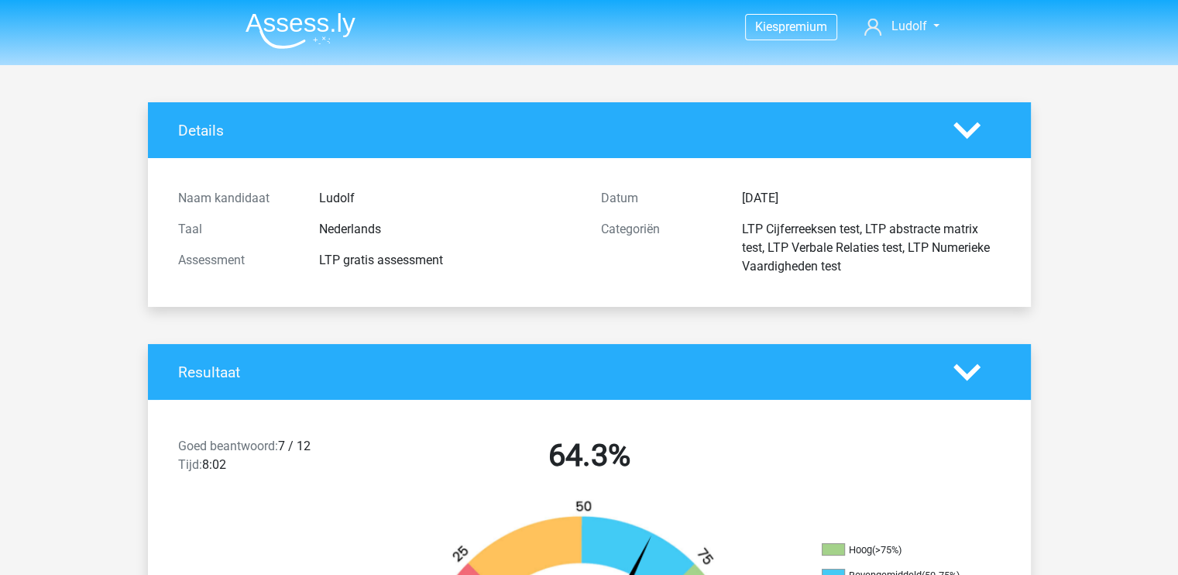
click at [347, 20] on img at bounding box center [301, 30] width 110 height 36
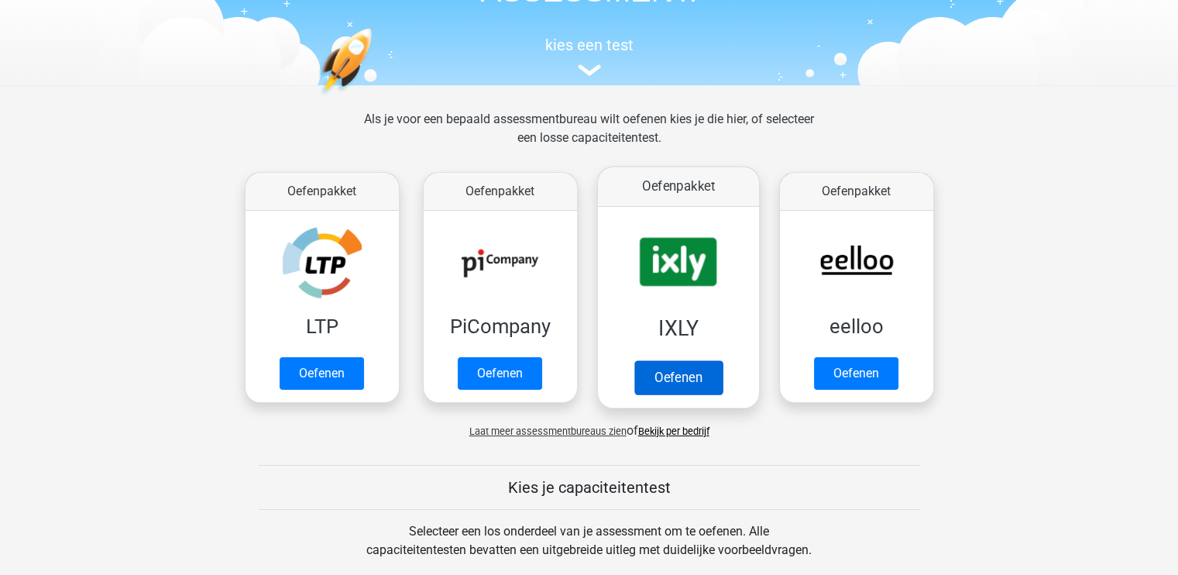
scroll to position [129, 0]
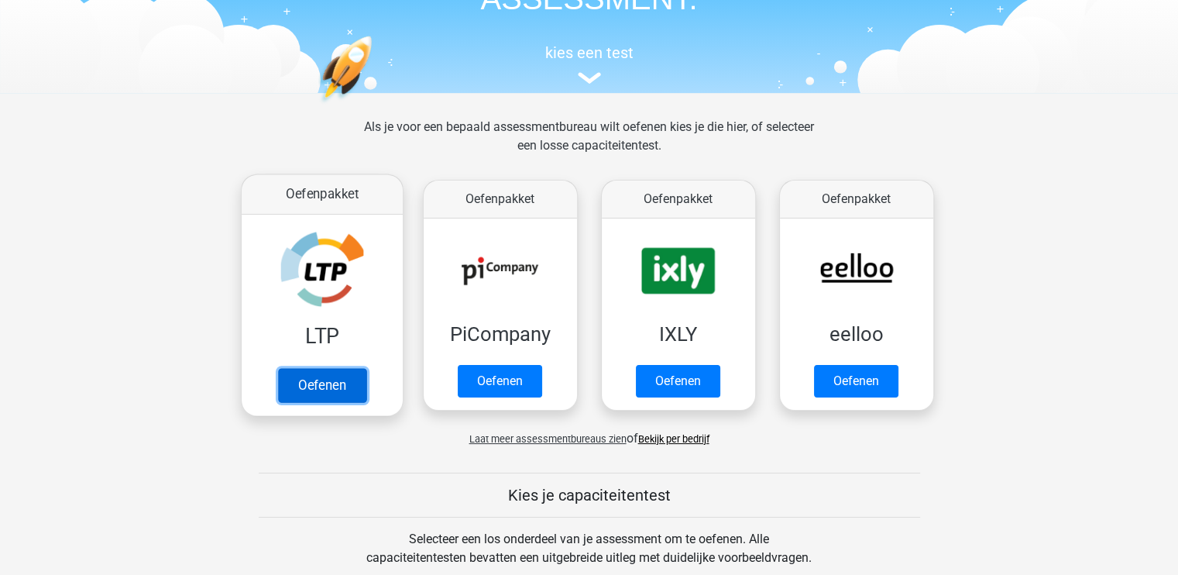
click at [344, 385] on link "Oefenen" at bounding box center [321, 385] width 88 height 34
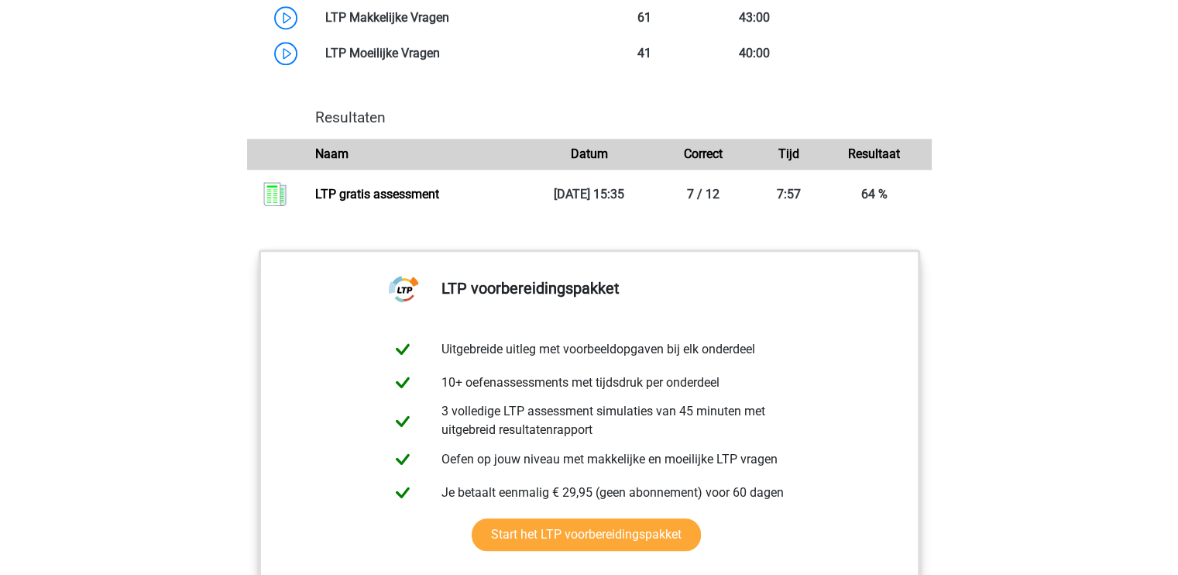
scroll to position [1521, 0]
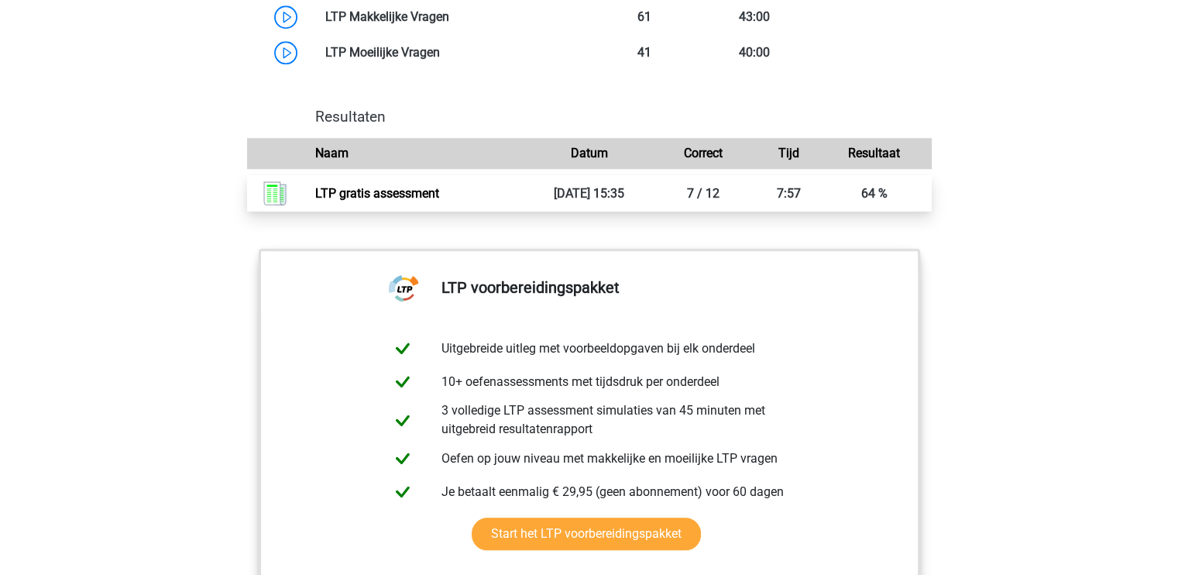
click at [439, 186] on link "LTP gratis assessment" at bounding box center [377, 193] width 124 height 15
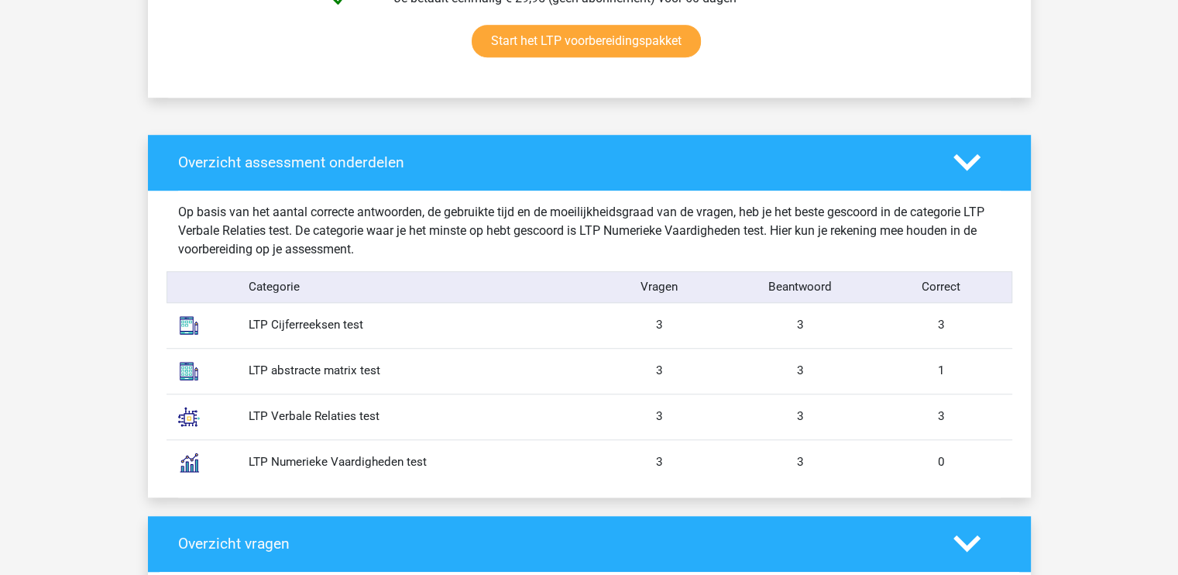
scroll to position [1084, 0]
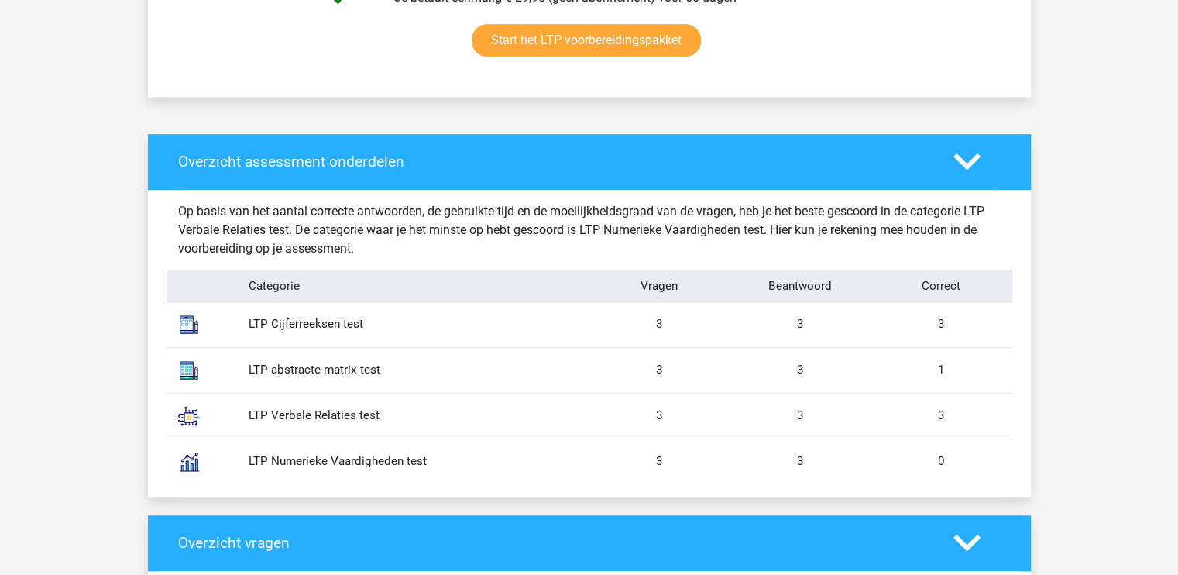
click at [368, 461] on div "LTP Numerieke Vaardigheden test" at bounding box center [413, 461] width 352 height 18
click at [191, 462] on img at bounding box center [189, 461] width 39 height 39
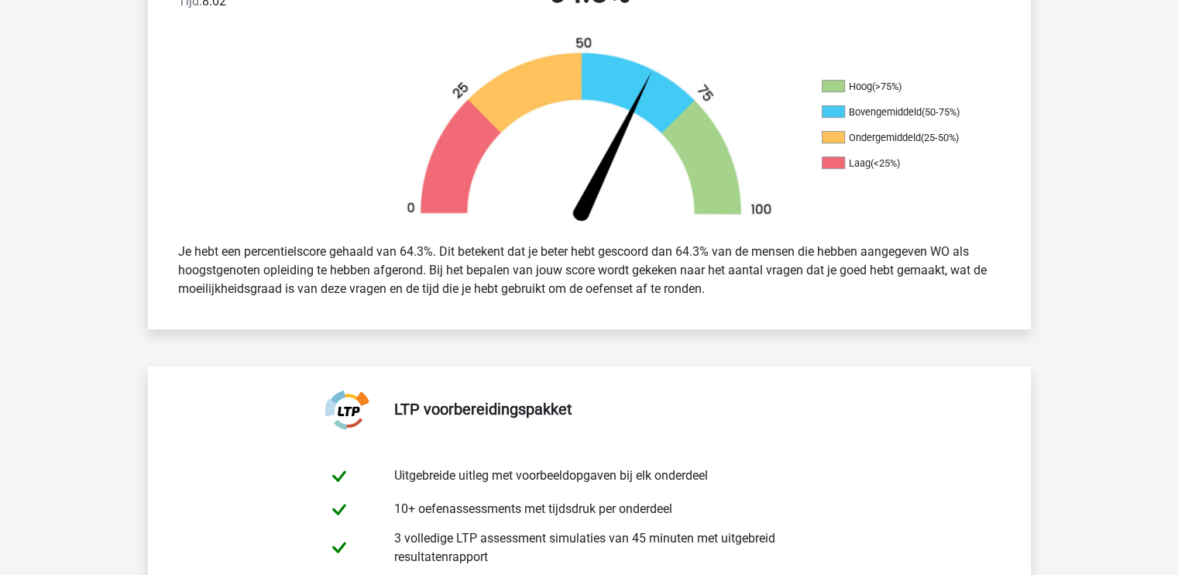
scroll to position [0, 0]
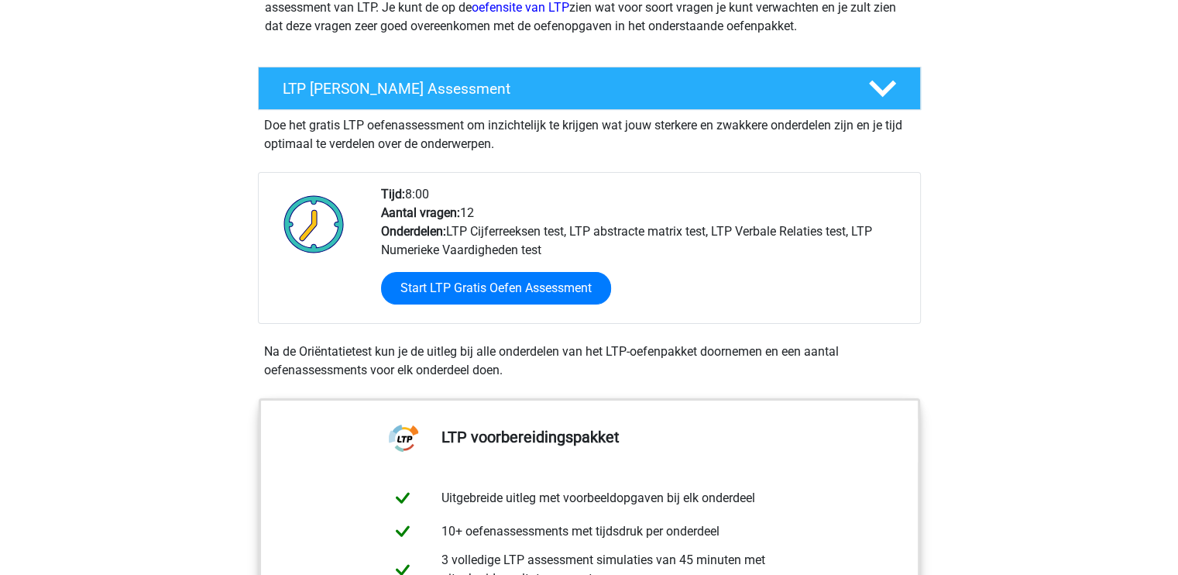
scroll to position [234, 0]
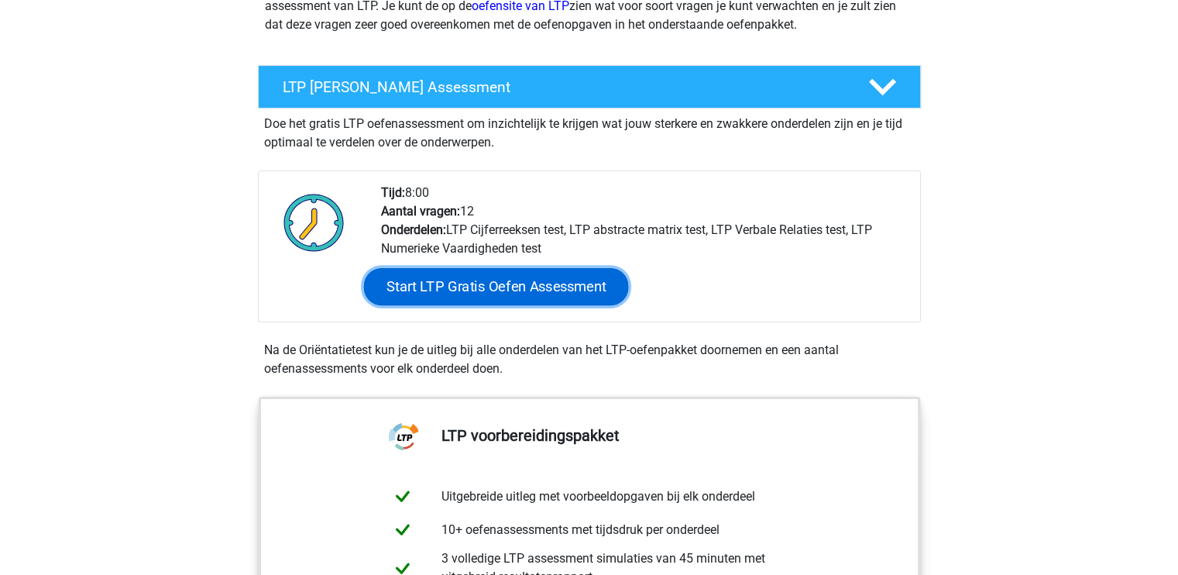
click at [564, 278] on link "Start LTP Gratis Oefen Assessment" at bounding box center [495, 286] width 265 height 37
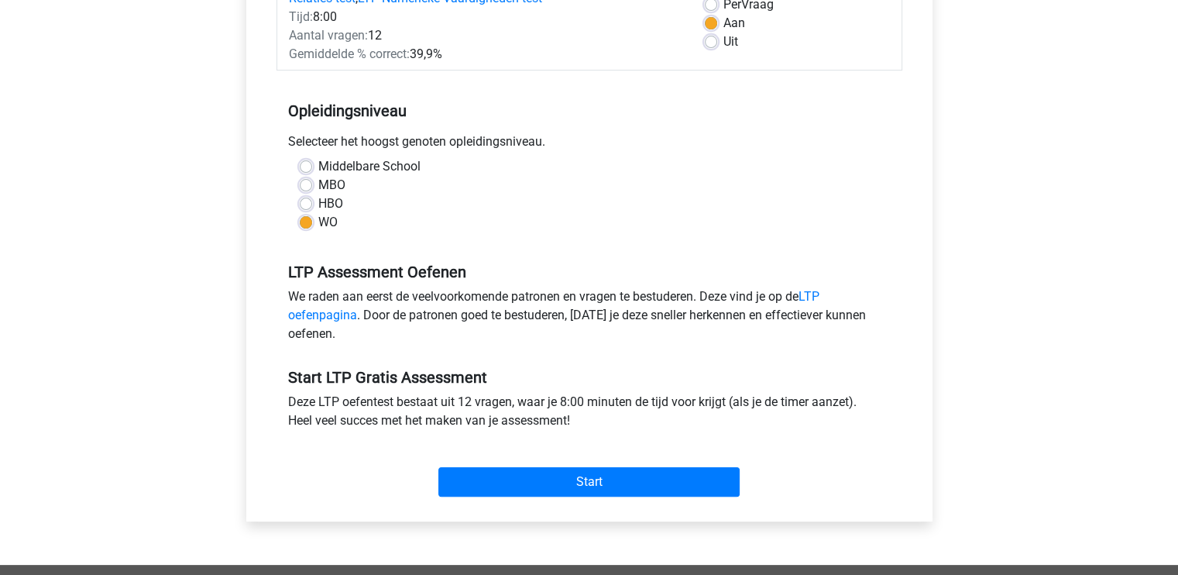
scroll to position [245, 0]
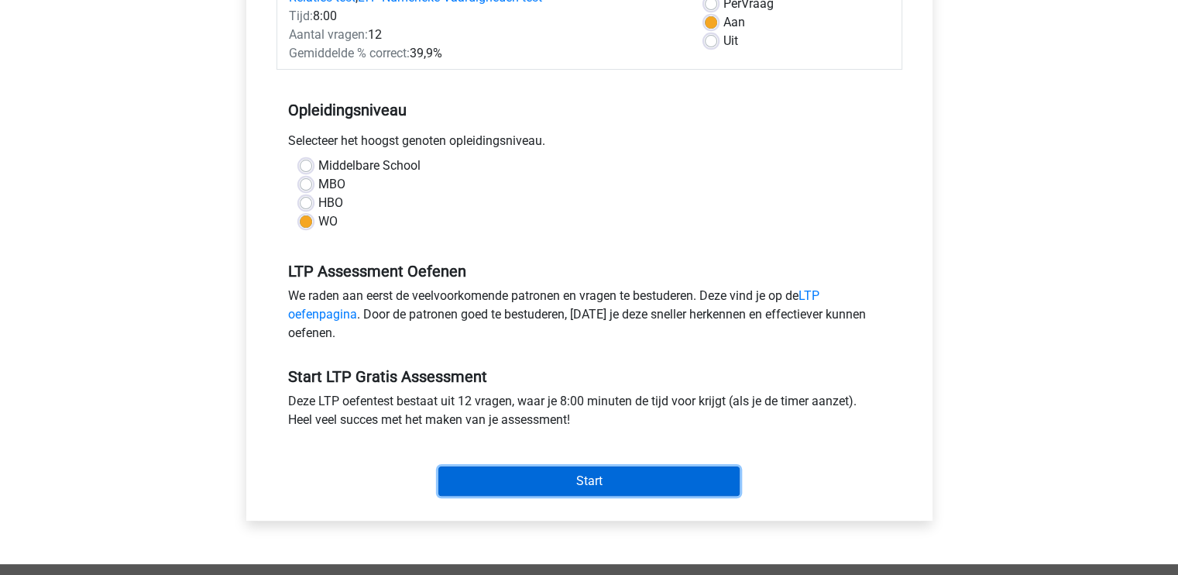
click at [600, 486] on input "Start" at bounding box center [588, 480] width 301 height 29
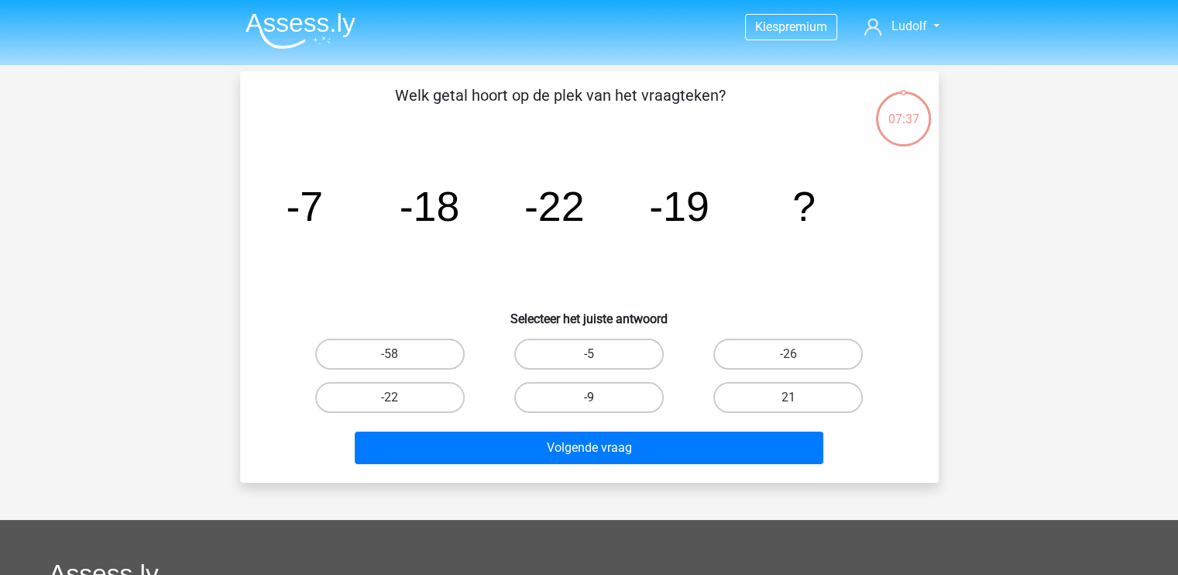
click at [592, 408] on label "-9" at bounding box center [588, 397] width 149 height 31
click at [592, 407] on input "-9" at bounding box center [594, 402] width 10 height 10
radio input "true"
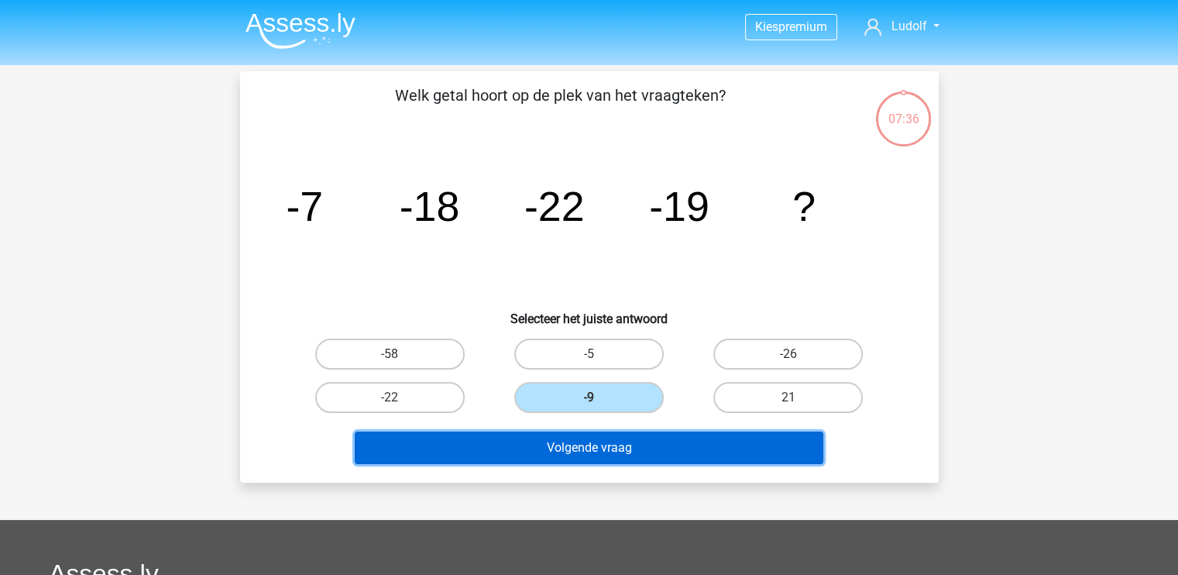
click at [630, 441] on button "Volgende vraag" at bounding box center [589, 447] width 469 height 33
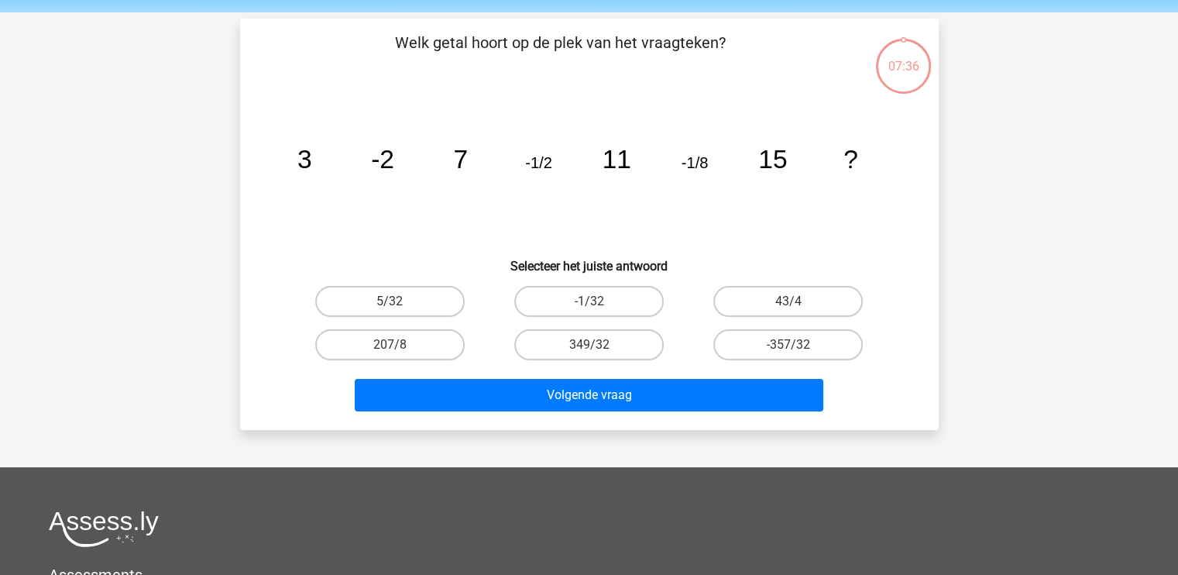
scroll to position [71, 0]
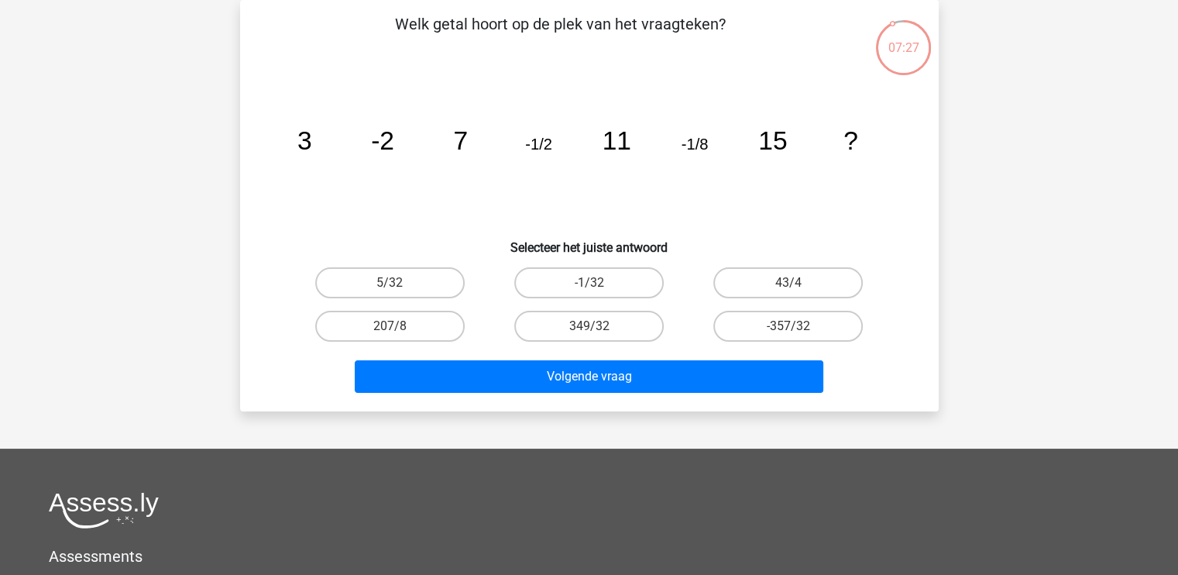
click at [597, 285] on input "-1/32" at bounding box center [594, 288] width 10 height 10
radio input "true"
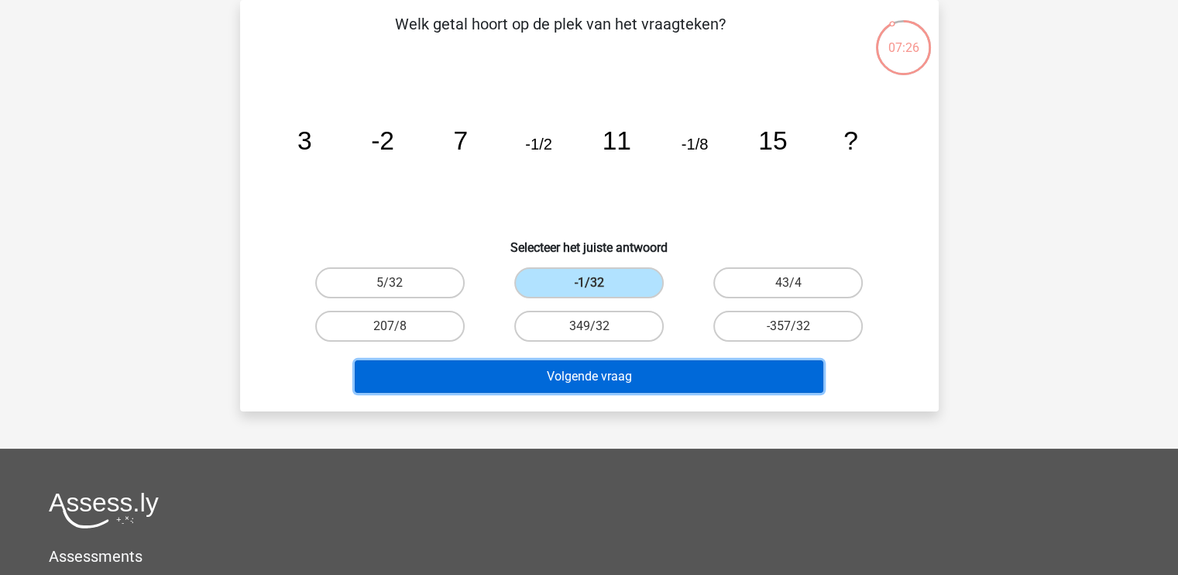
click at [644, 370] on button "Volgende vraag" at bounding box center [589, 376] width 469 height 33
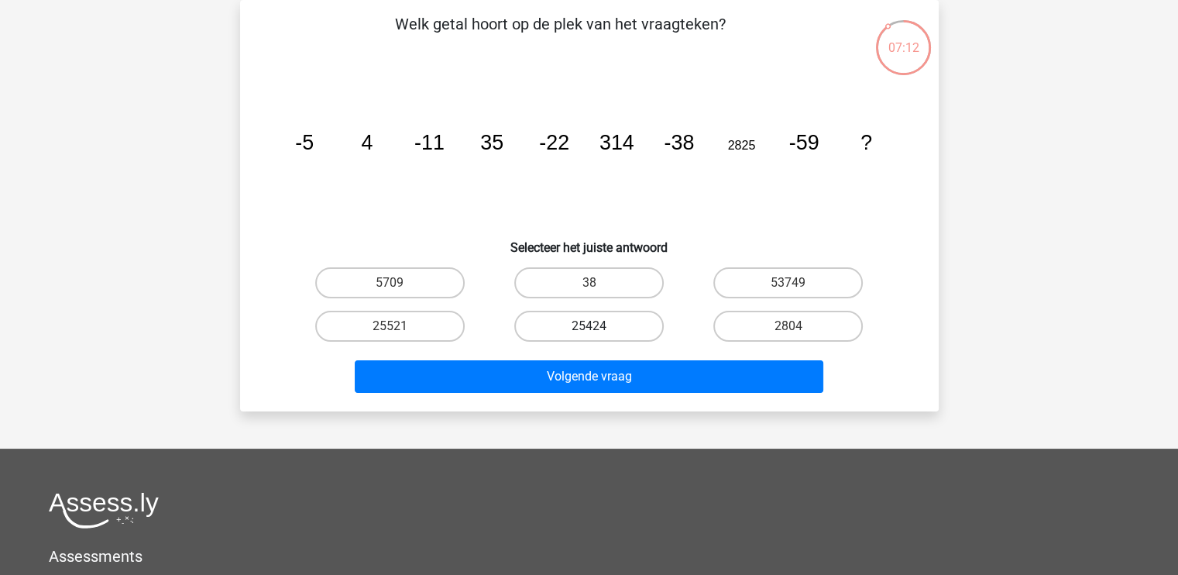
click at [580, 319] on label "25424" at bounding box center [588, 326] width 149 height 31
click at [589, 326] on input "25424" at bounding box center [594, 331] width 10 height 10
radio input "true"
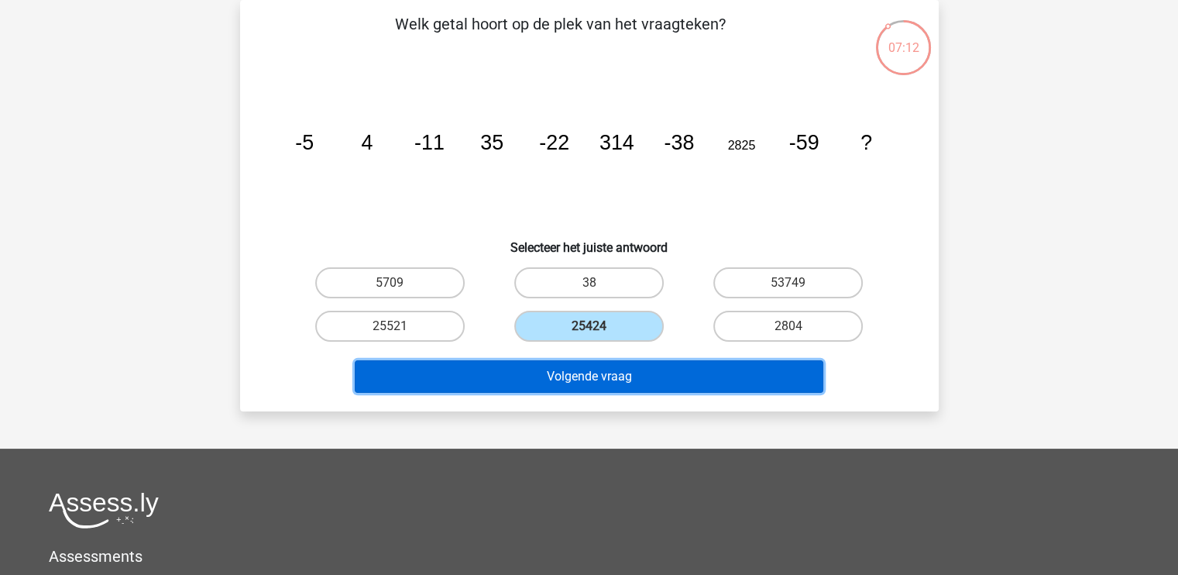
click at [616, 373] on button "Volgende vraag" at bounding box center [589, 376] width 469 height 33
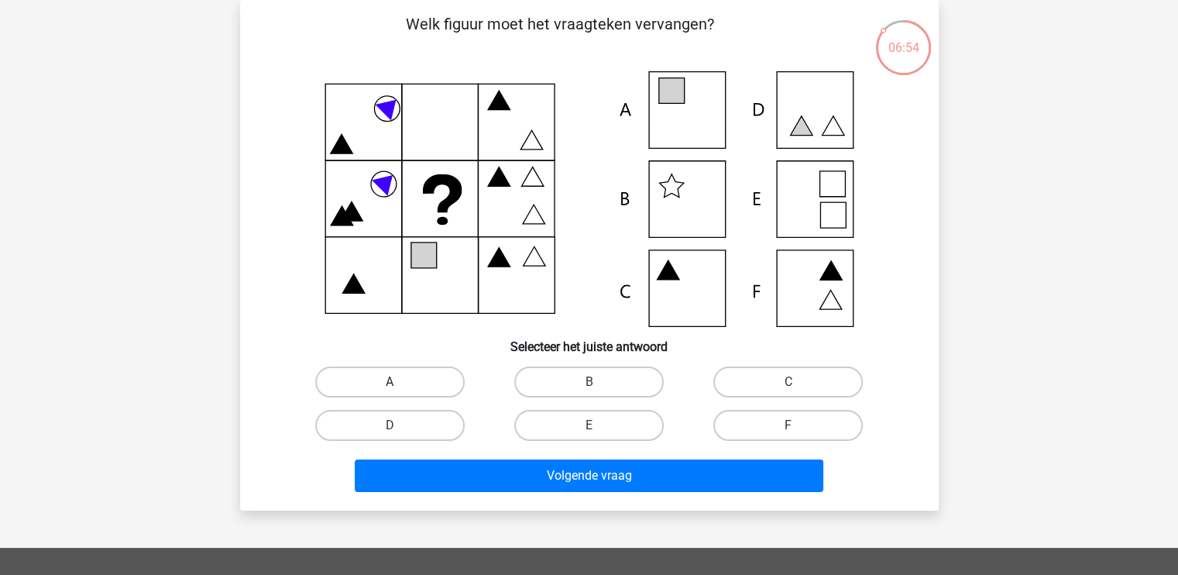
click at [418, 381] on label "A" at bounding box center [389, 381] width 149 height 31
click at [400, 382] on input "A" at bounding box center [395, 387] width 10 height 10
radio input "true"
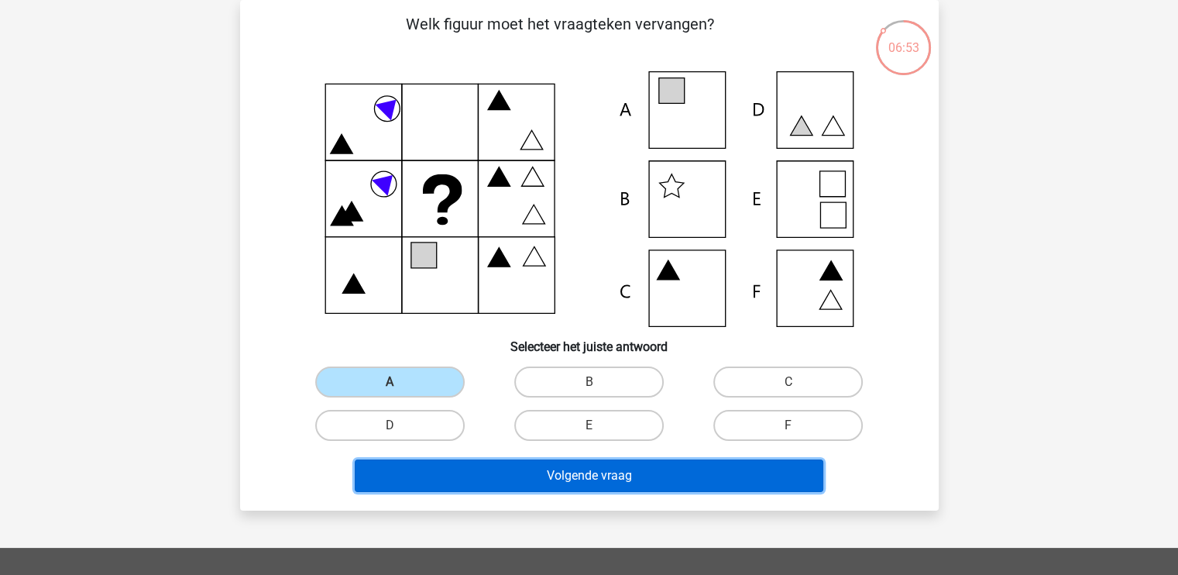
click at [668, 474] on button "Volgende vraag" at bounding box center [589, 475] width 469 height 33
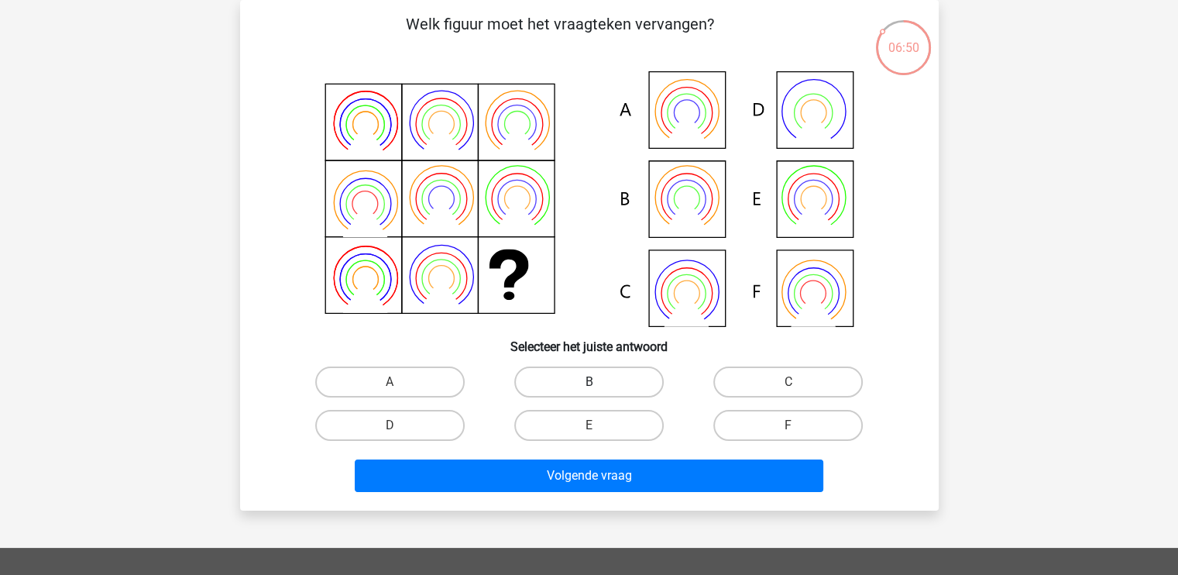
click at [627, 376] on label "B" at bounding box center [588, 381] width 149 height 31
click at [599, 382] on input "B" at bounding box center [594, 387] width 10 height 10
radio input "true"
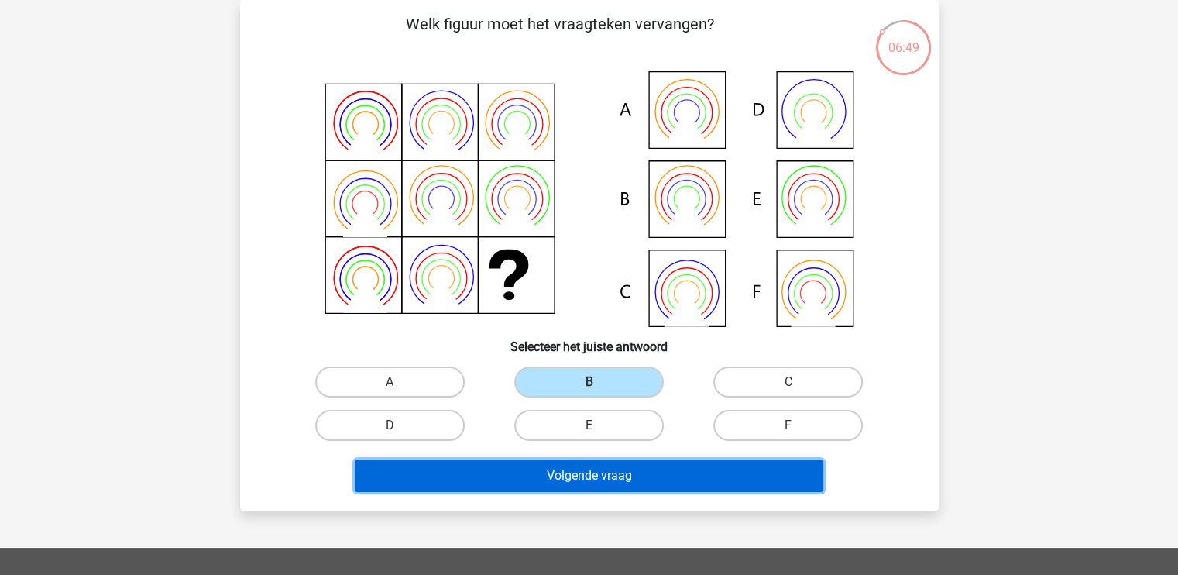
click at [622, 478] on button "Volgende vraag" at bounding box center [589, 475] width 469 height 33
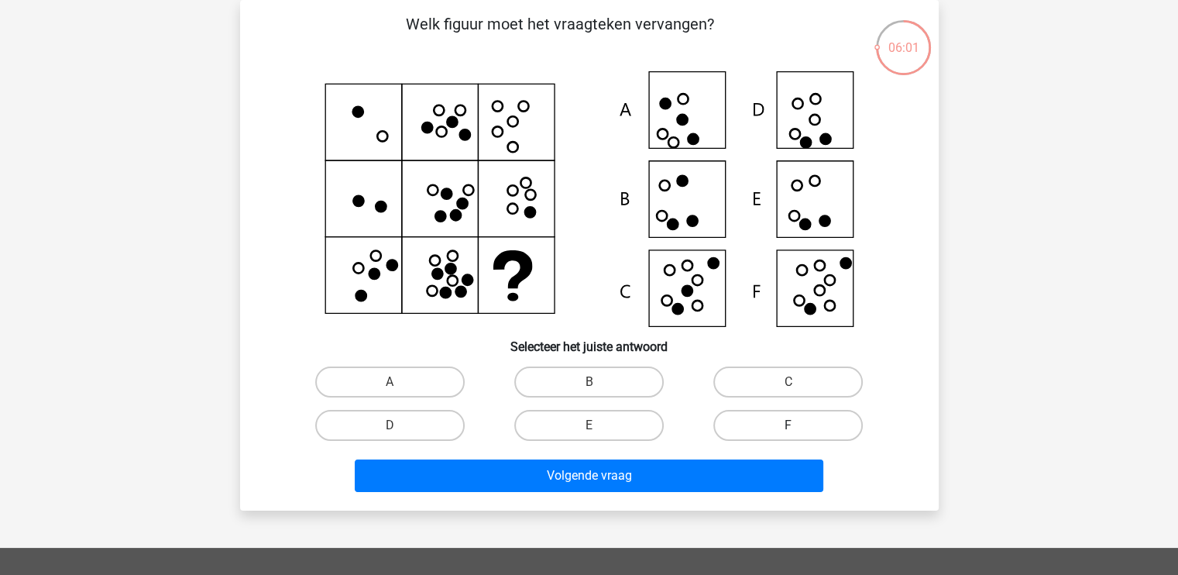
click at [789, 422] on label "F" at bounding box center [787, 425] width 149 height 31
click at [789, 425] on input "F" at bounding box center [793, 430] width 10 height 10
radio input "true"
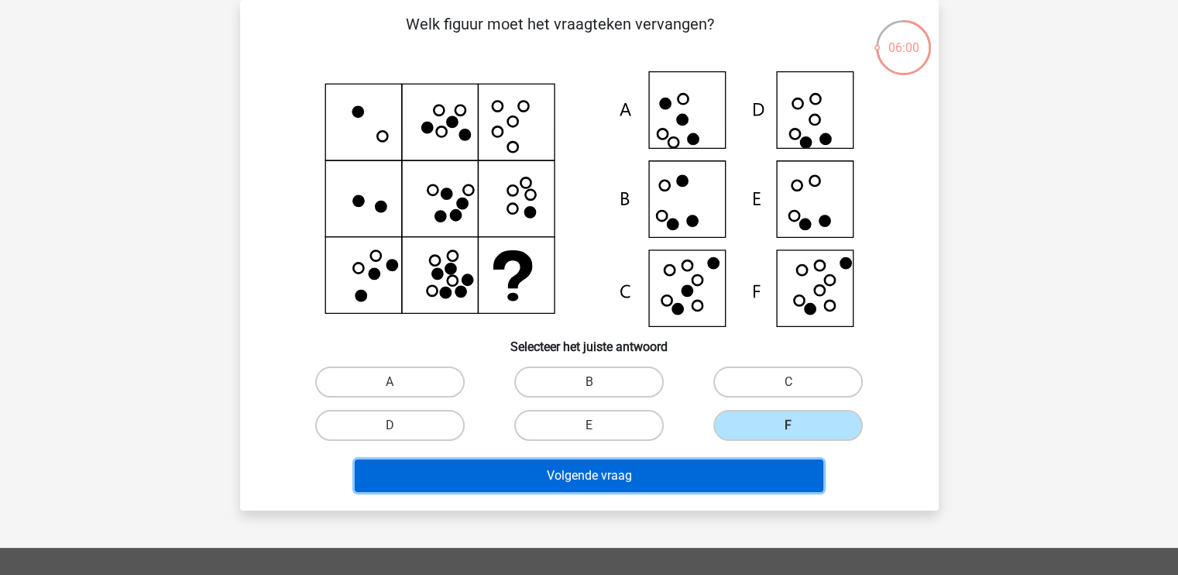
click at [745, 476] on button "Volgende vraag" at bounding box center [589, 475] width 469 height 33
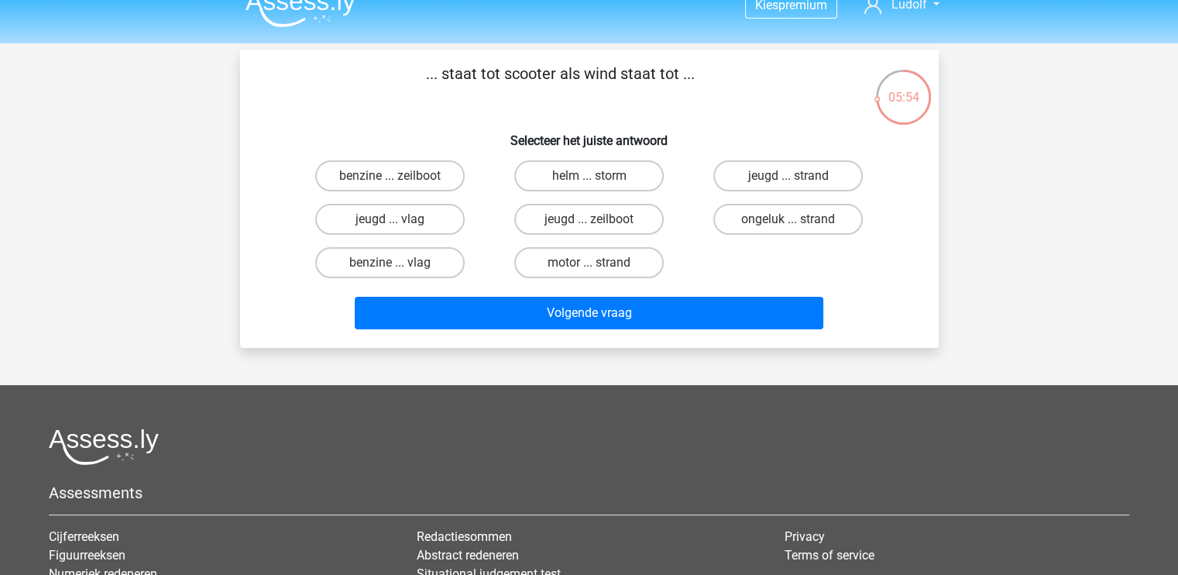
scroll to position [0, 0]
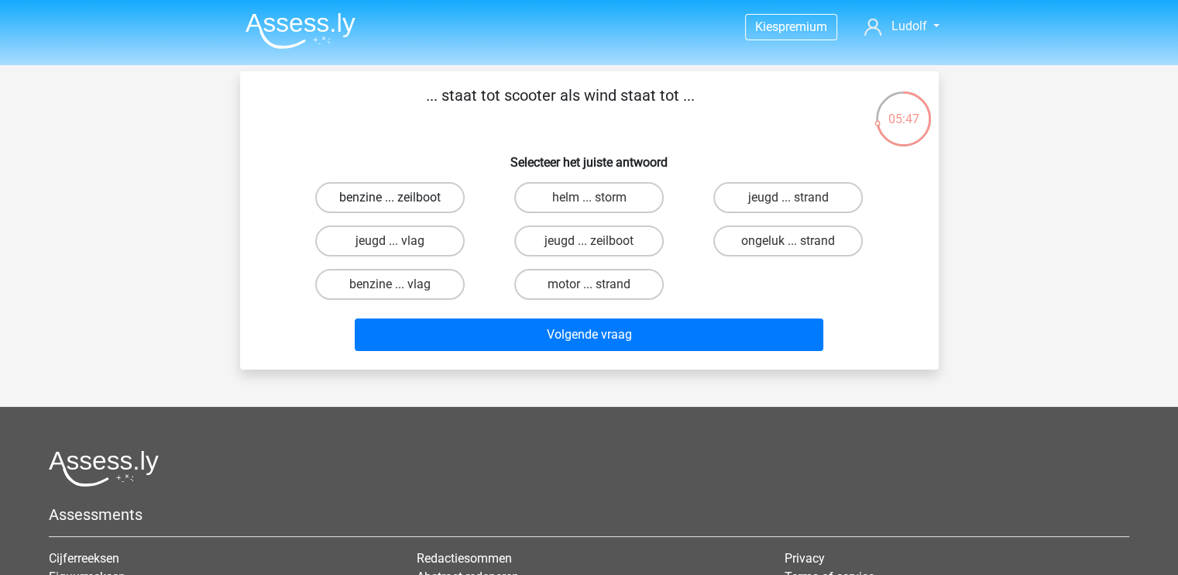
click at [436, 194] on label "benzine ... zeilboot" at bounding box center [389, 197] width 149 height 31
click at [400, 197] on input "benzine ... zeilboot" at bounding box center [395, 202] width 10 height 10
radio input "true"
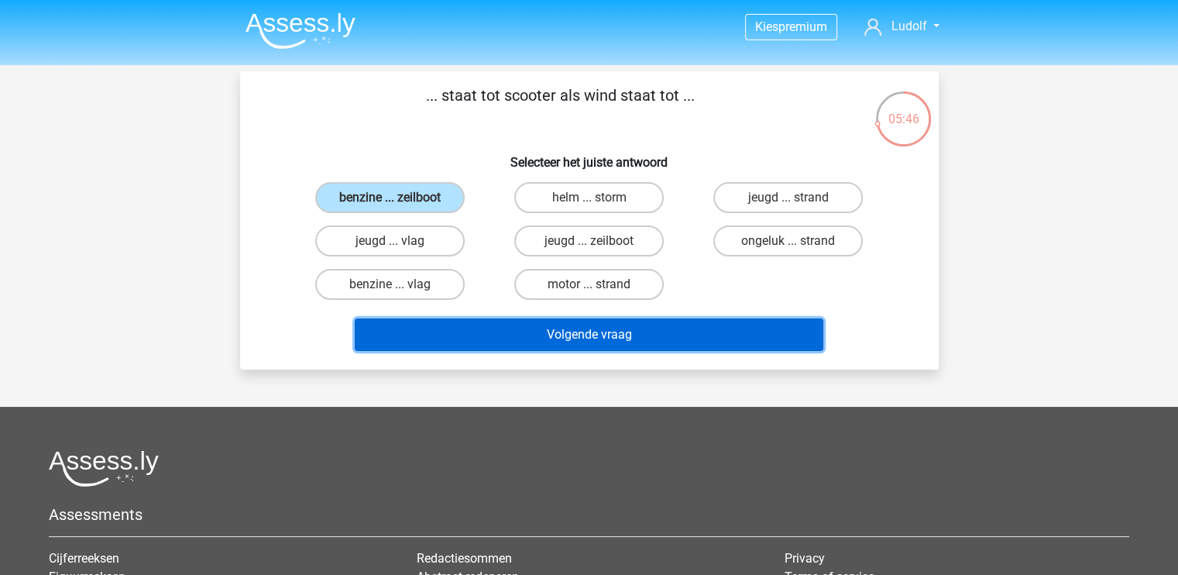
click at [700, 338] on button "Volgende vraag" at bounding box center [589, 334] width 469 height 33
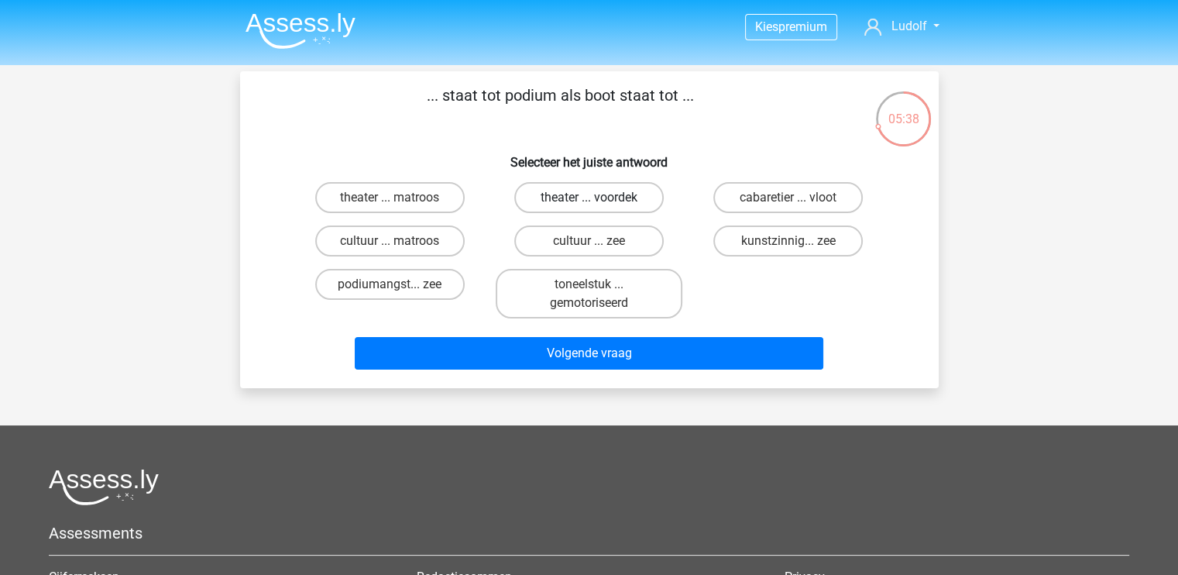
click at [584, 201] on label "theater ... voordek" at bounding box center [588, 197] width 149 height 31
click at [589, 201] on input "theater ... voordek" at bounding box center [594, 202] width 10 height 10
radio input "true"
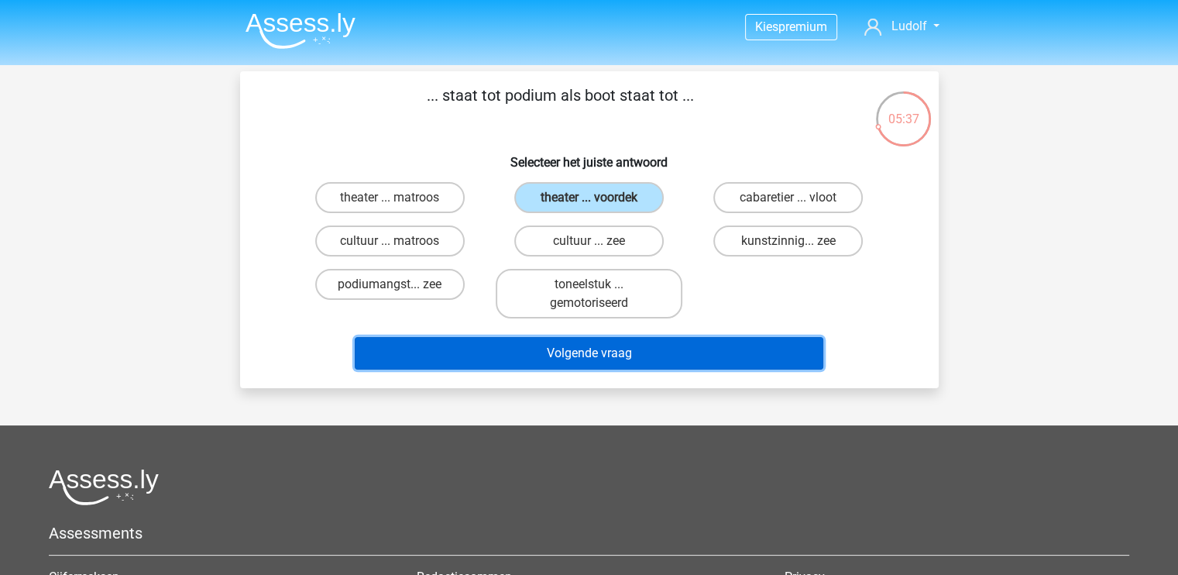
click at [713, 359] on button "Volgende vraag" at bounding box center [589, 353] width 469 height 33
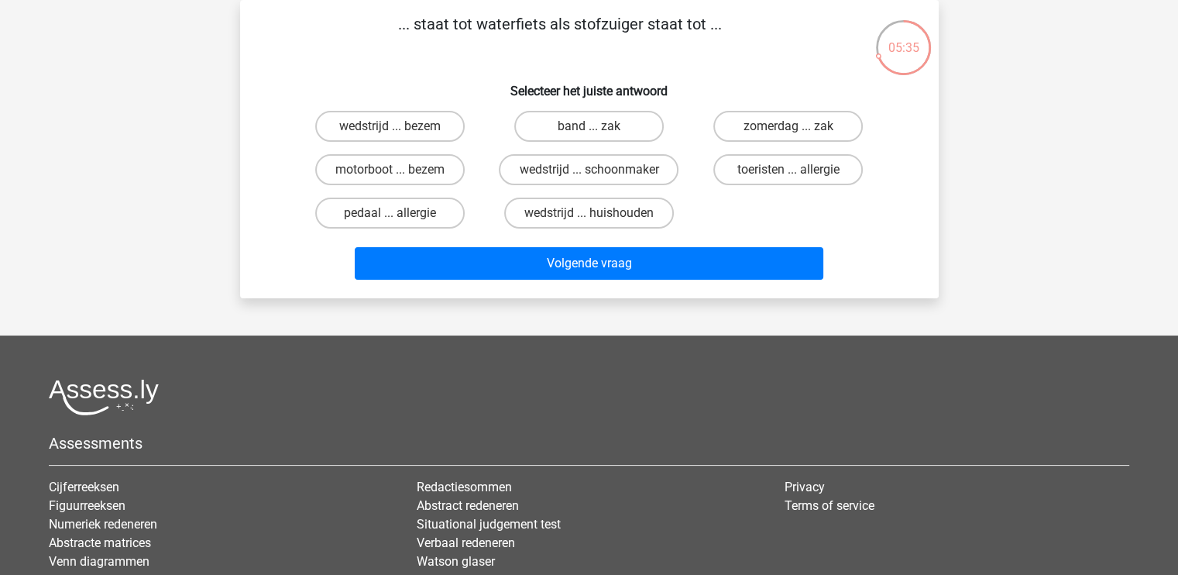
scroll to position [18, 0]
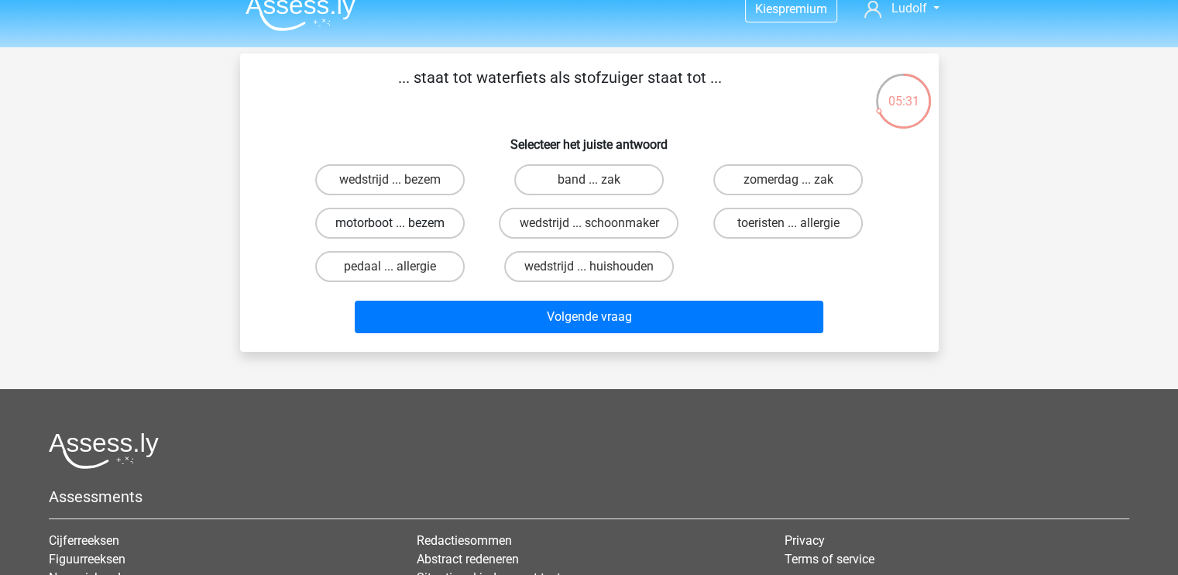
click at [423, 216] on label "motorboot ... bezem" at bounding box center [389, 223] width 149 height 31
click at [400, 223] on input "motorboot ... bezem" at bounding box center [395, 228] width 10 height 10
radio input "true"
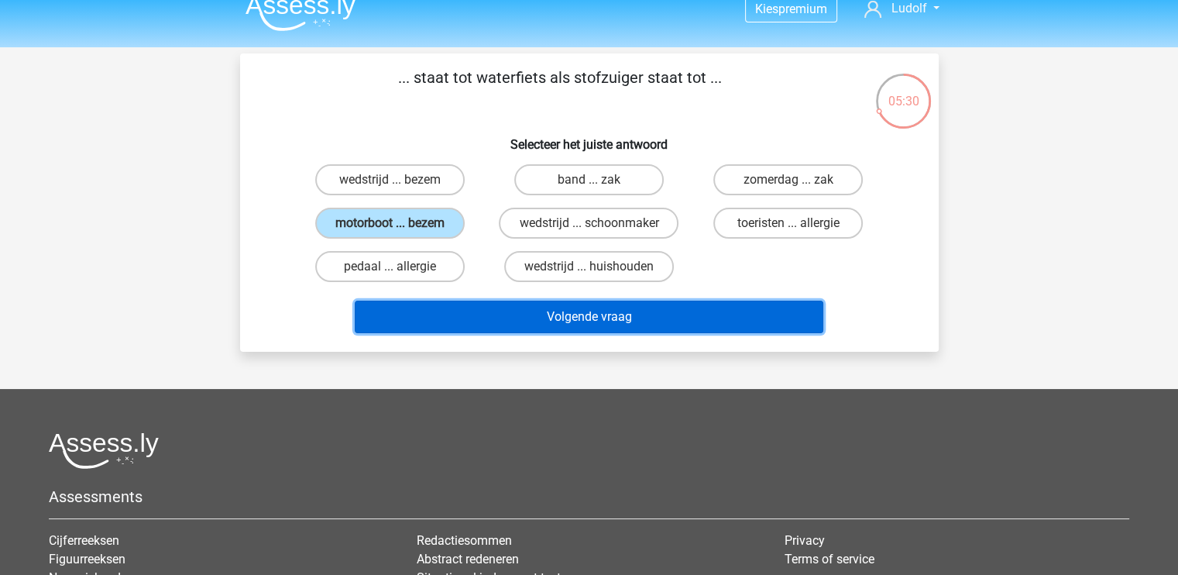
click at [596, 309] on button "Volgende vraag" at bounding box center [589, 316] width 469 height 33
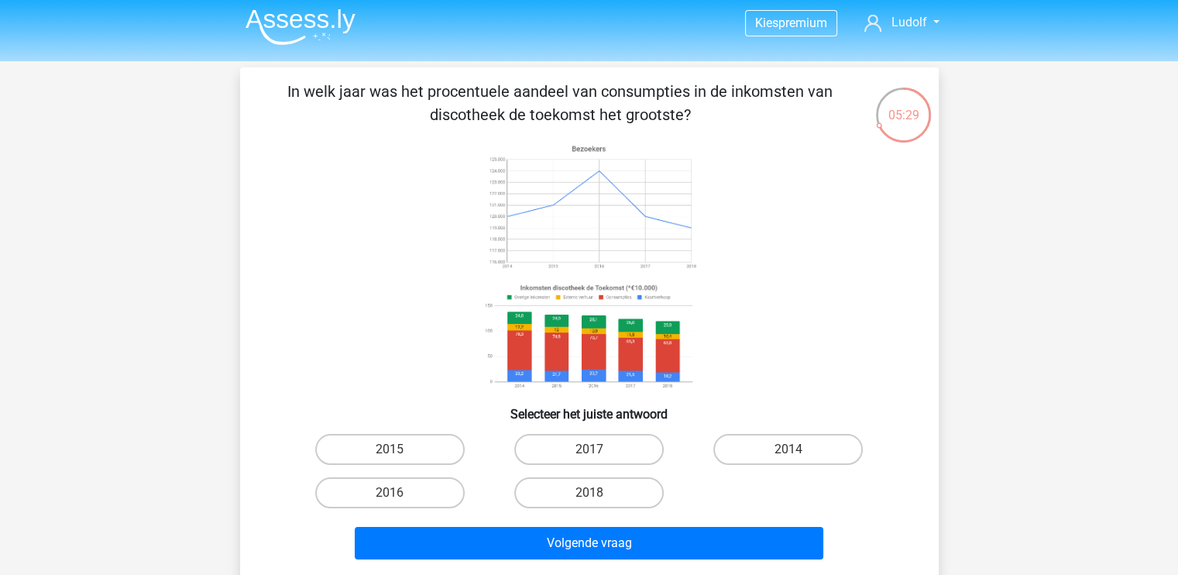
scroll to position [0, 0]
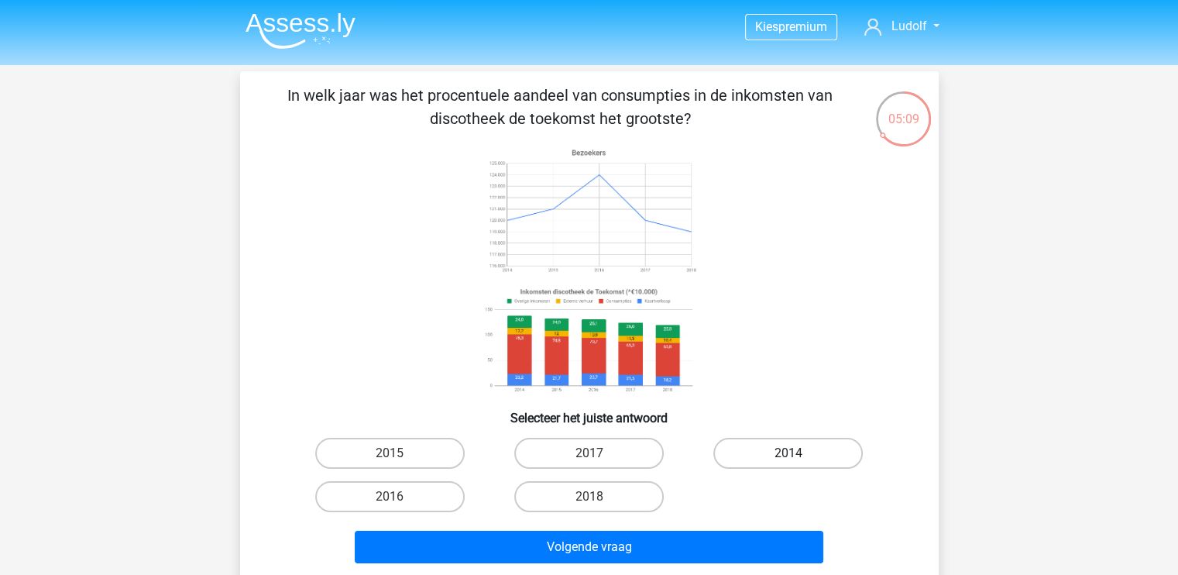
click at [791, 464] on label "2014" at bounding box center [787, 453] width 149 height 31
click at [791, 463] on input "2014" at bounding box center [793, 458] width 10 height 10
radio input "true"
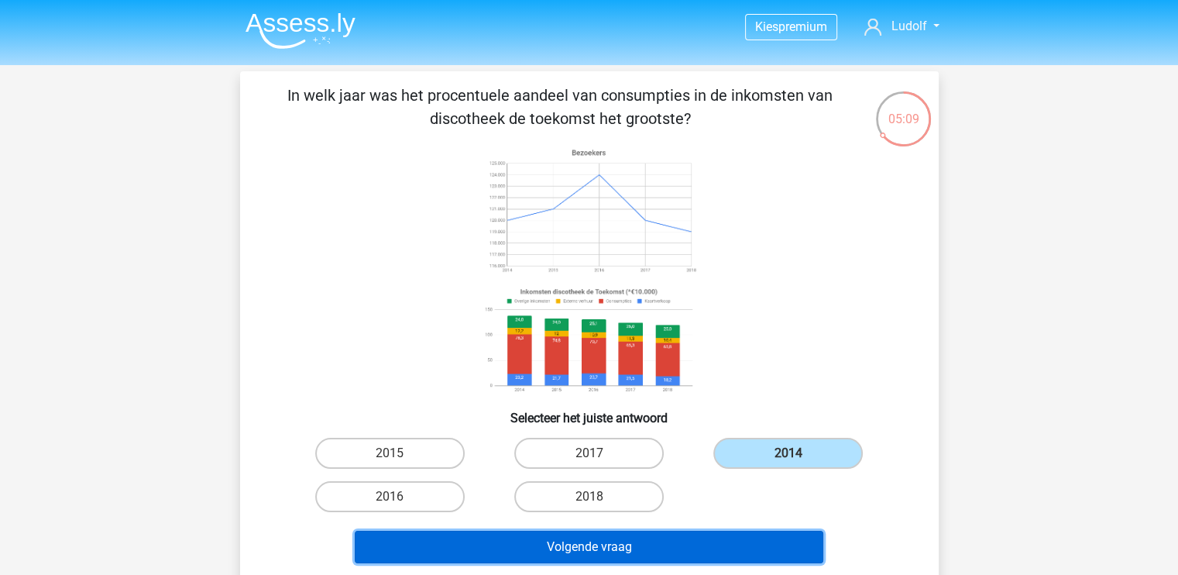
click at [762, 552] on button "Volgende vraag" at bounding box center [589, 547] width 469 height 33
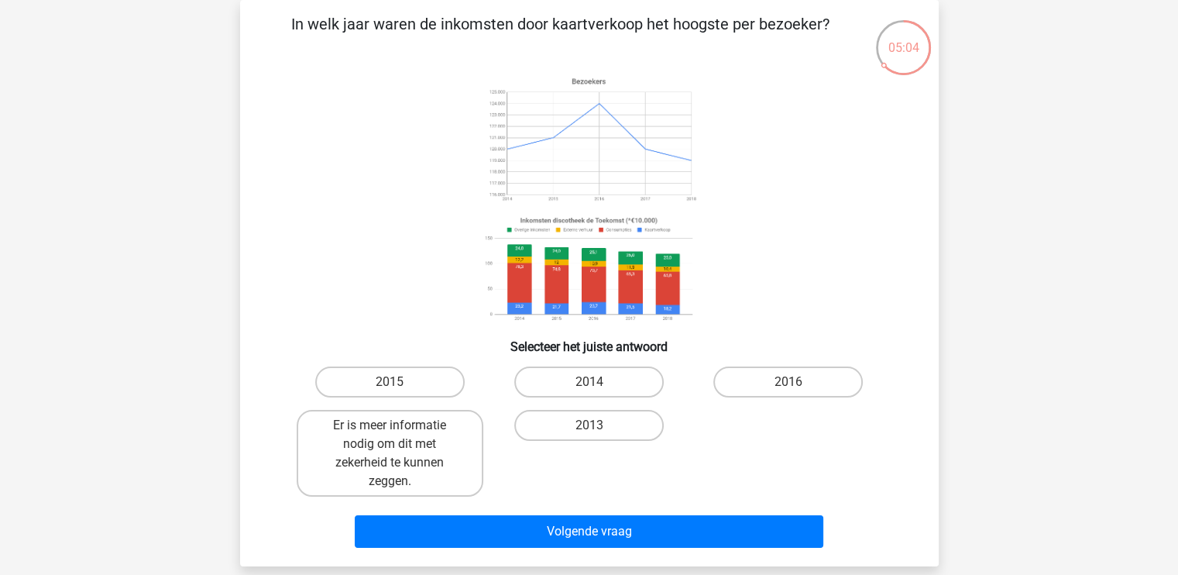
scroll to position [47, 0]
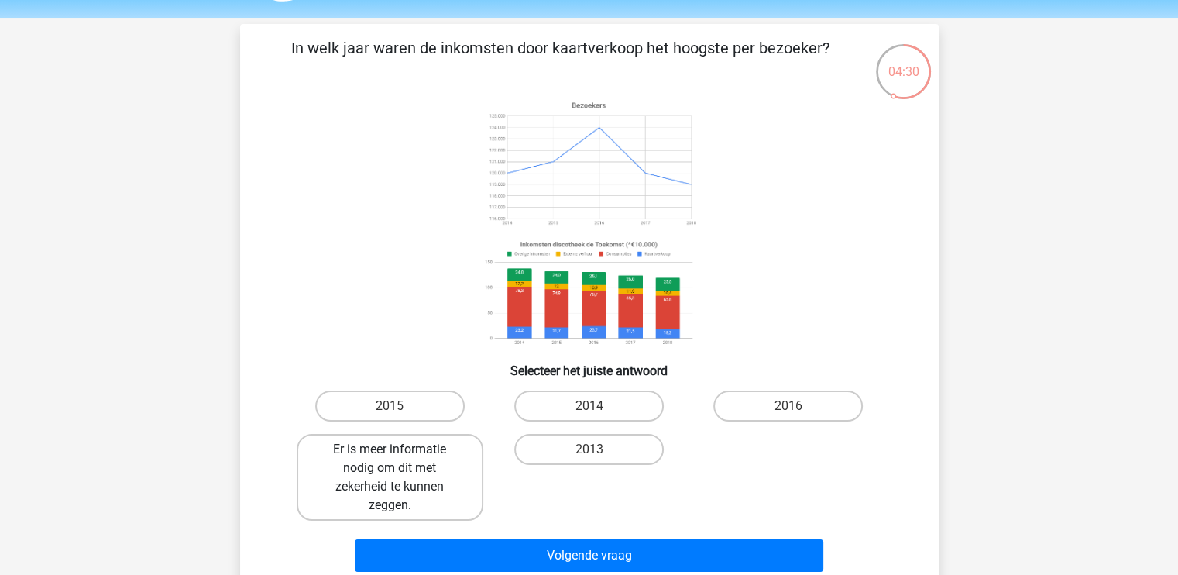
click at [364, 499] on label "Er is meer informatie nodig om dit met zekerheid te kunnen zeggen." at bounding box center [390, 477] width 187 height 87
click at [390, 459] on input "Er is meer informatie nodig om dit met zekerheid te kunnen zeggen." at bounding box center [395, 454] width 10 height 10
radio input "true"
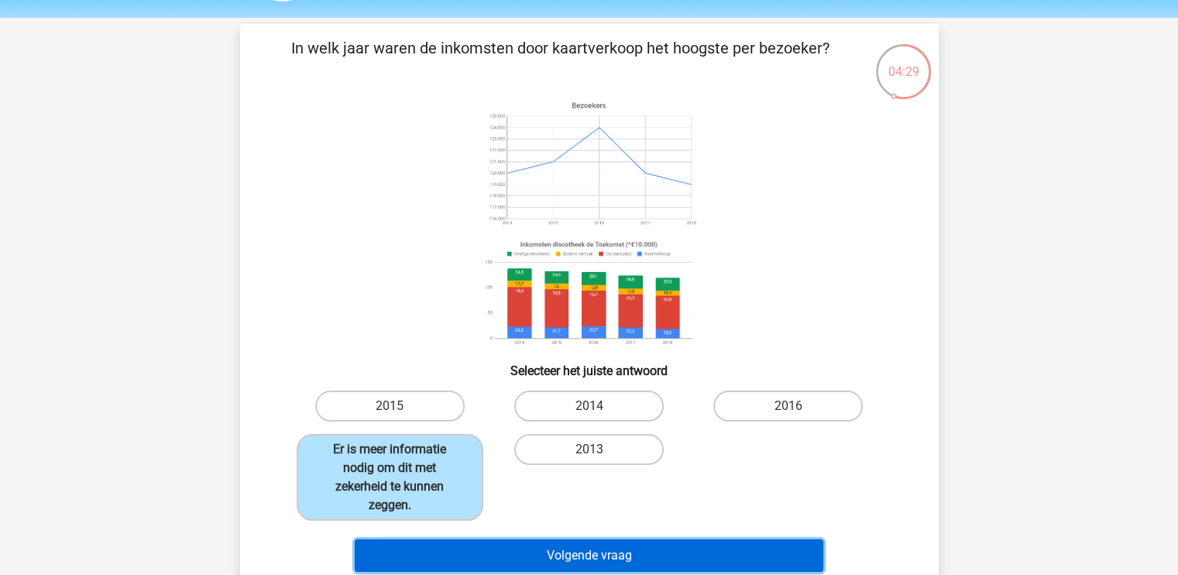
click at [600, 548] on button "Volgende vraag" at bounding box center [589, 555] width 469 height 33
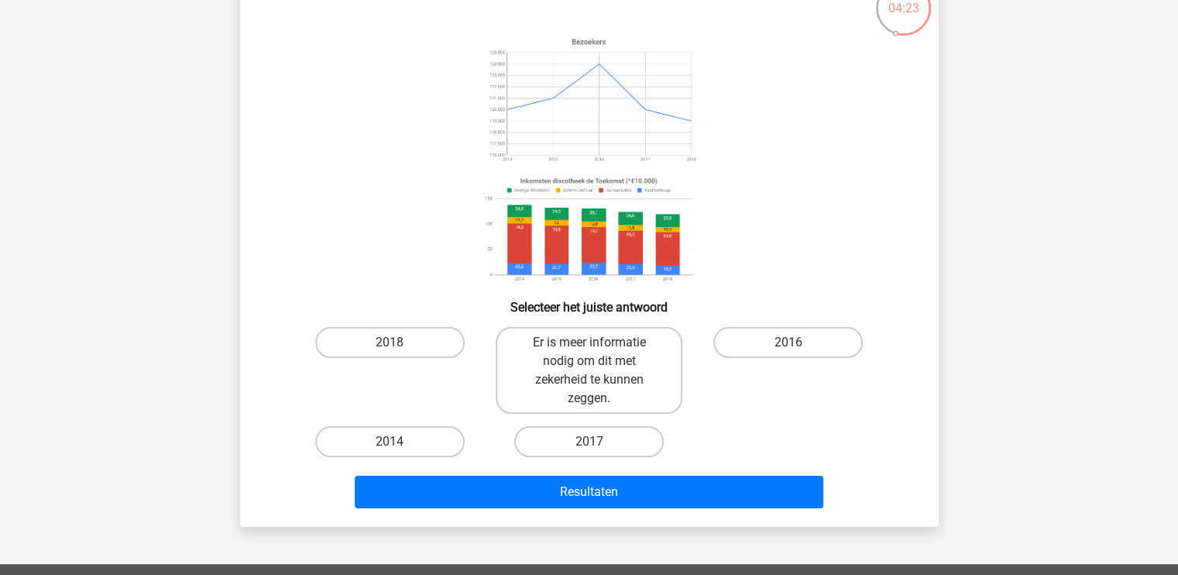
scroll to position [108, 0]
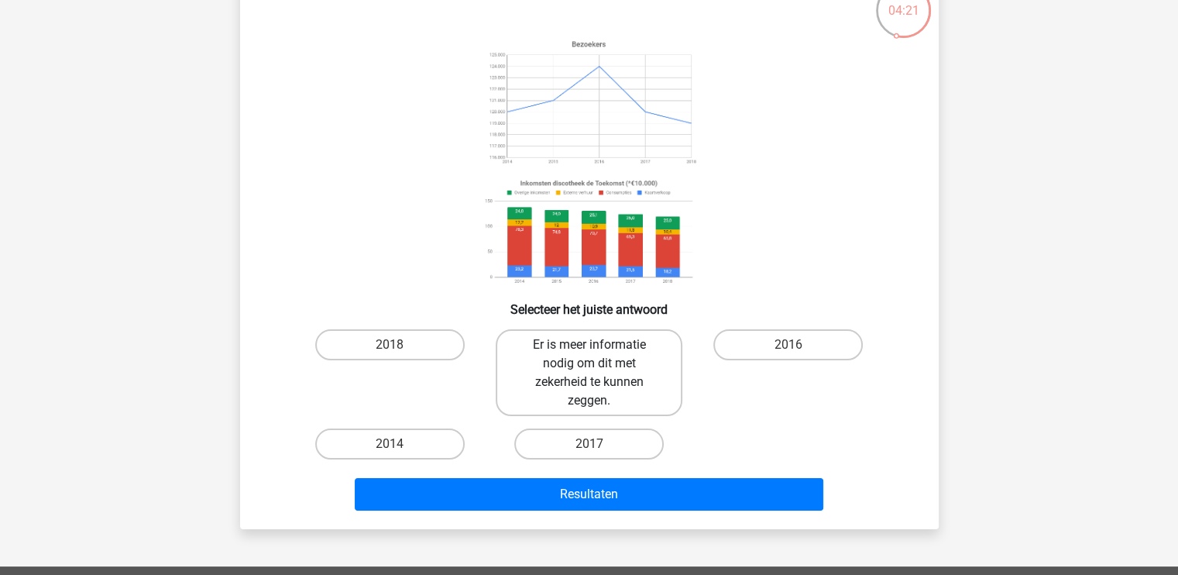
click at [633, 356] on label "Er is meer informatie nodig om dit met zekerheid te kunnen zeggen." at bounding box center [589, 372] width 187 height 87
click at [599, 355] on input "Er is meer informatie nodig om dit met zekerheid te kunnen zeggen." at bounding box center [594, 350] width 10 height 10
radio input "true"
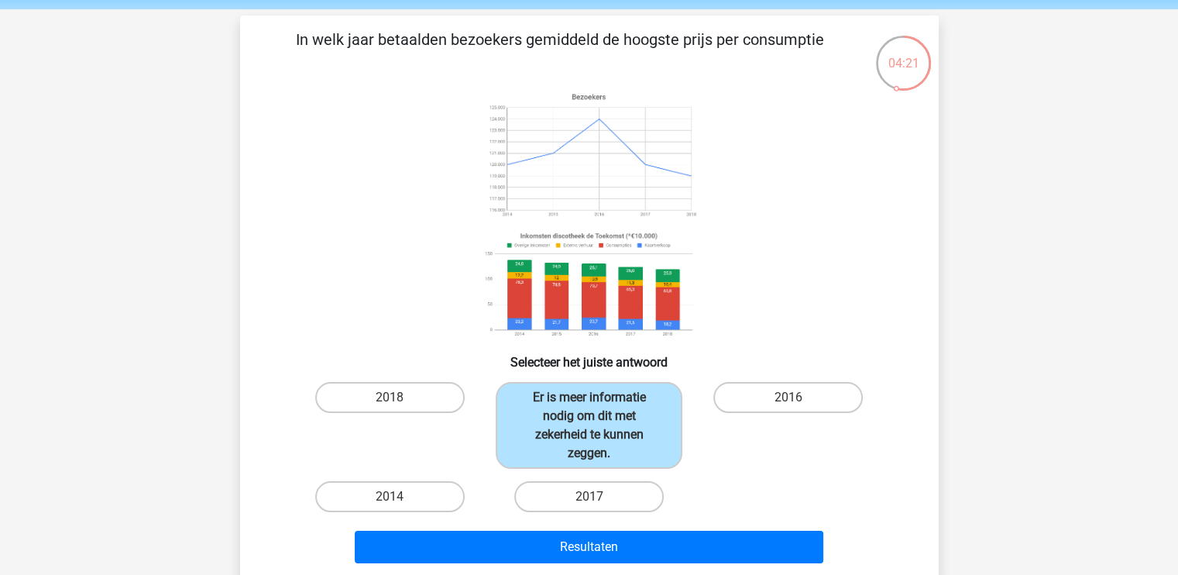
scroll to position [54, 0]
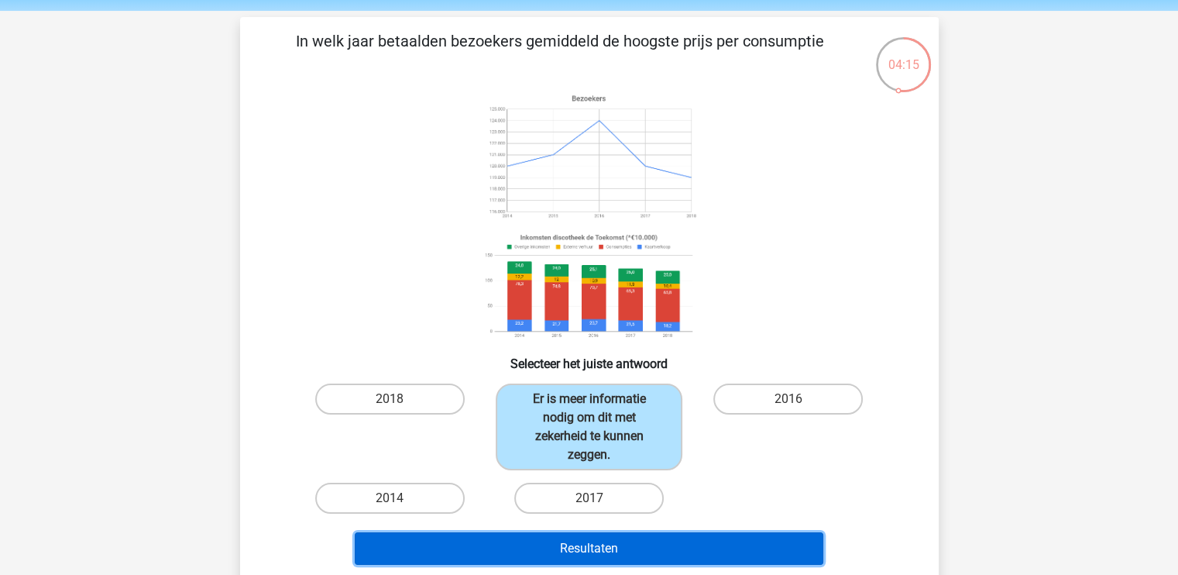
click at [678, 557] on button "Resultaten" at bounding box center [589, 548] width 469 height 33
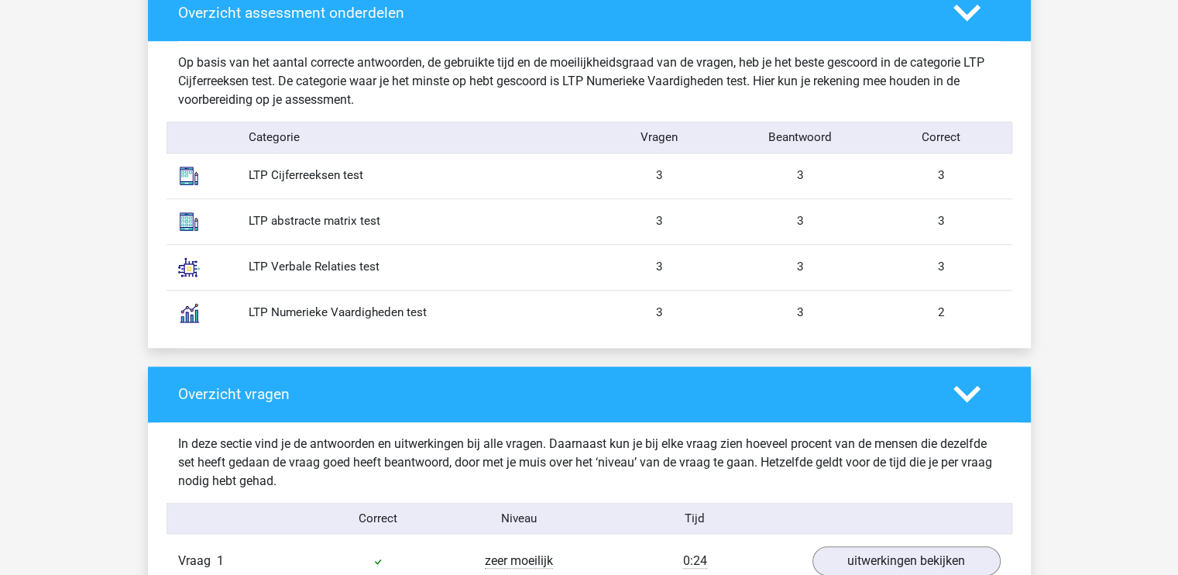
scroll to position [1292, 0]
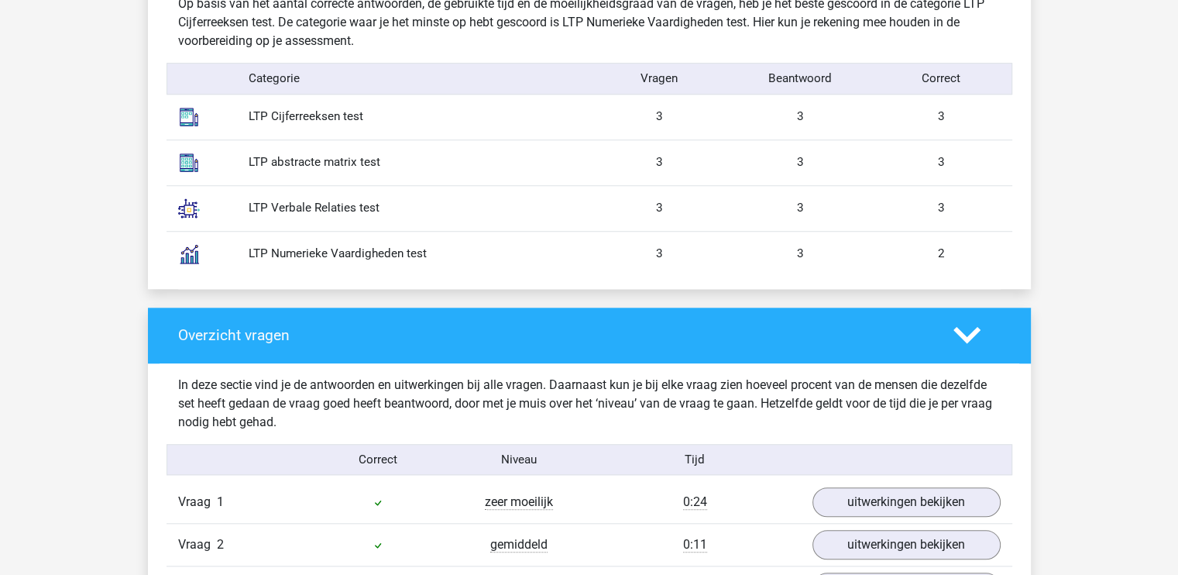
click at [935, 253] on div "2" at bounding box center [941, 254] width 141 height 18
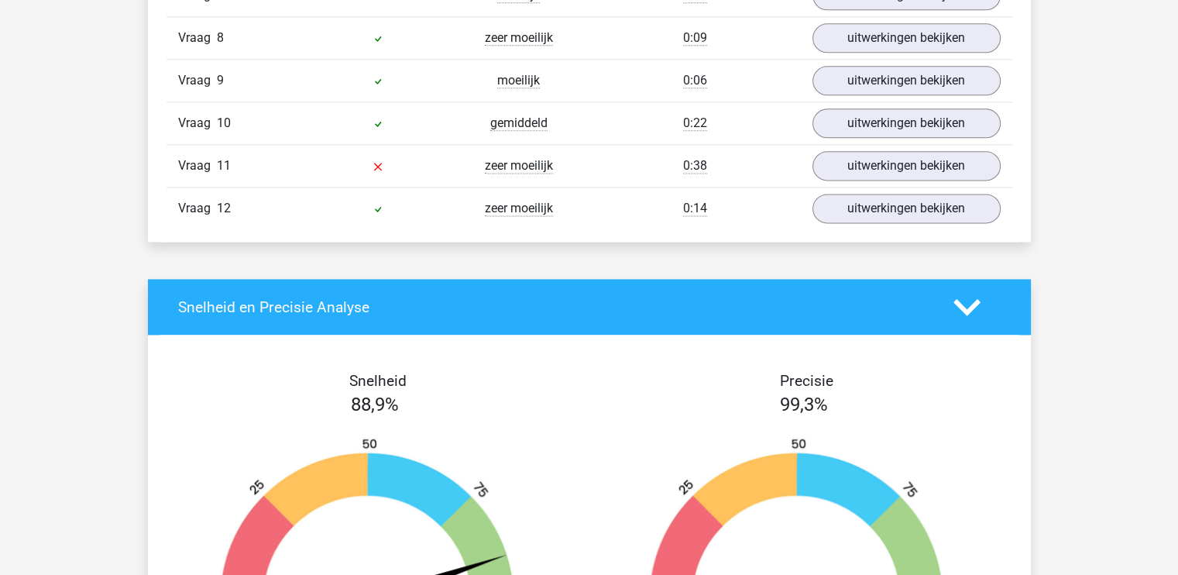
scroll to position [2054, 0]
click at [920, 160] on link "uitwerkingen bekijken" at bounding box center [906, 166] width 216 height 34
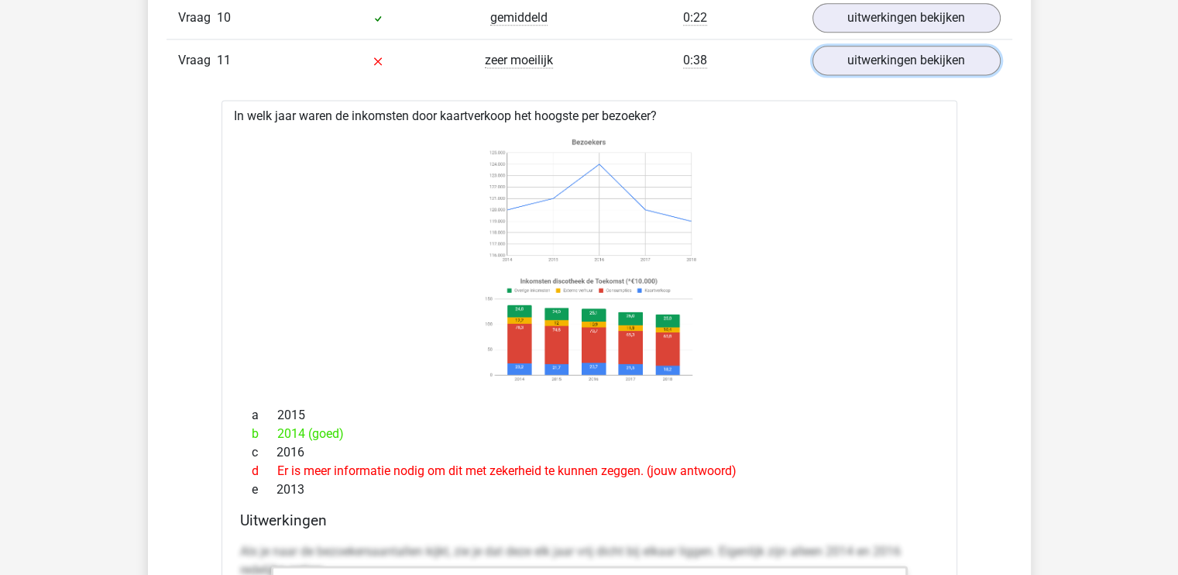
scroll to position [2159, 0]
